Goal: Navigation & Orientation: Understand site structure

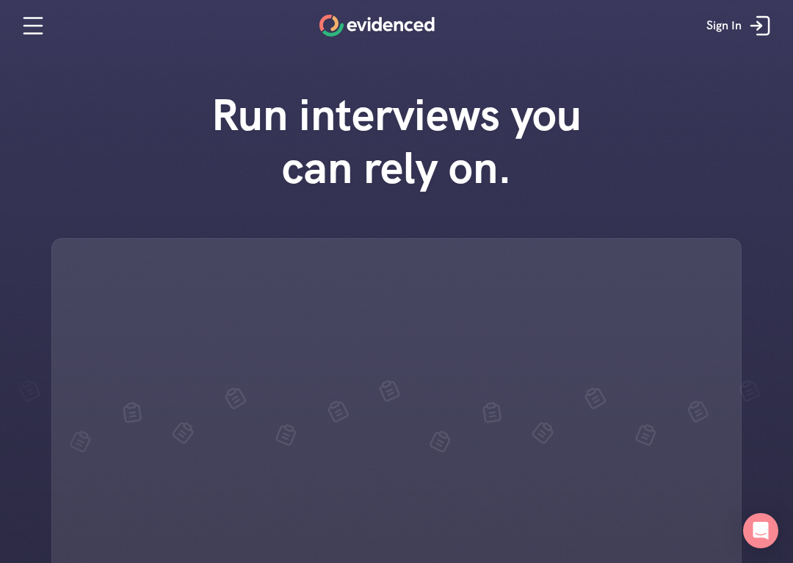
click at [773, 21] on icon at bounding box center [759, 25] width 29 height 29
